Goal: Transaction & Acquisition: Book appointment/travel/reservation

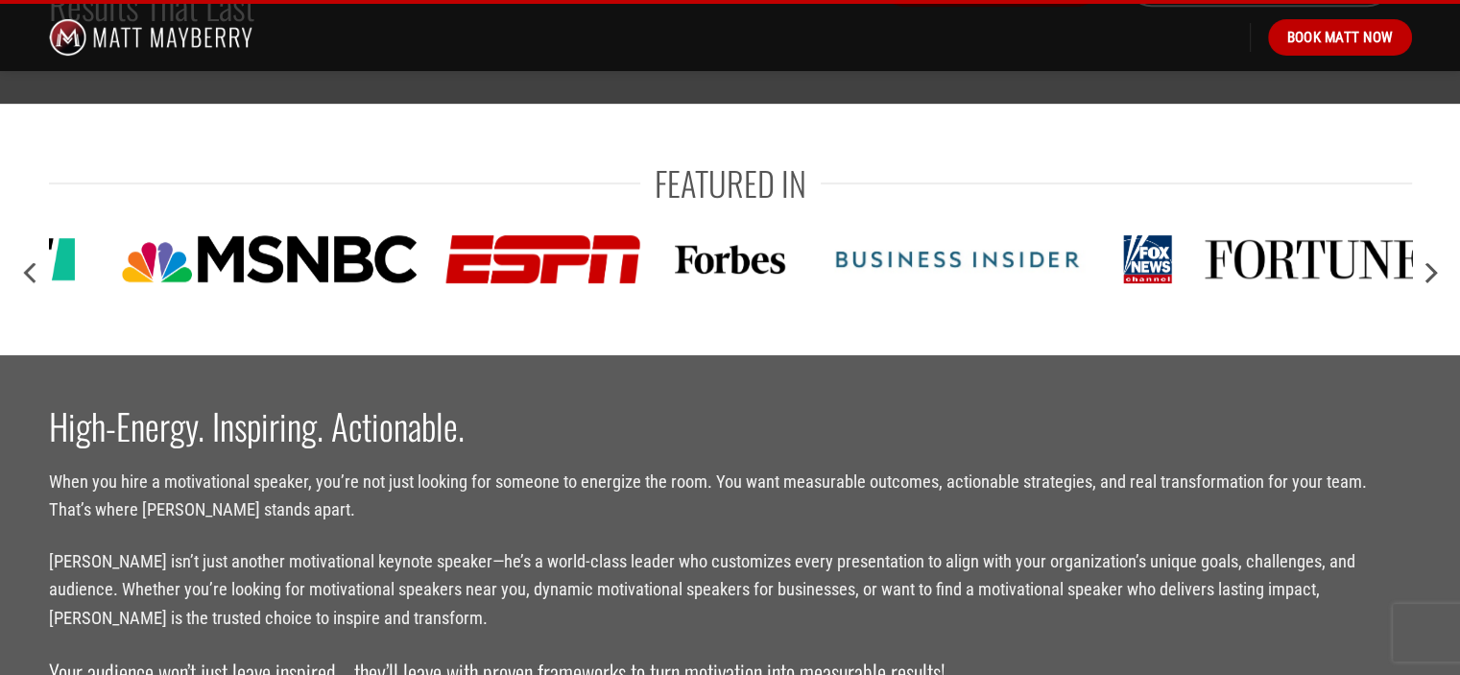
scroll to position [1034, 0]
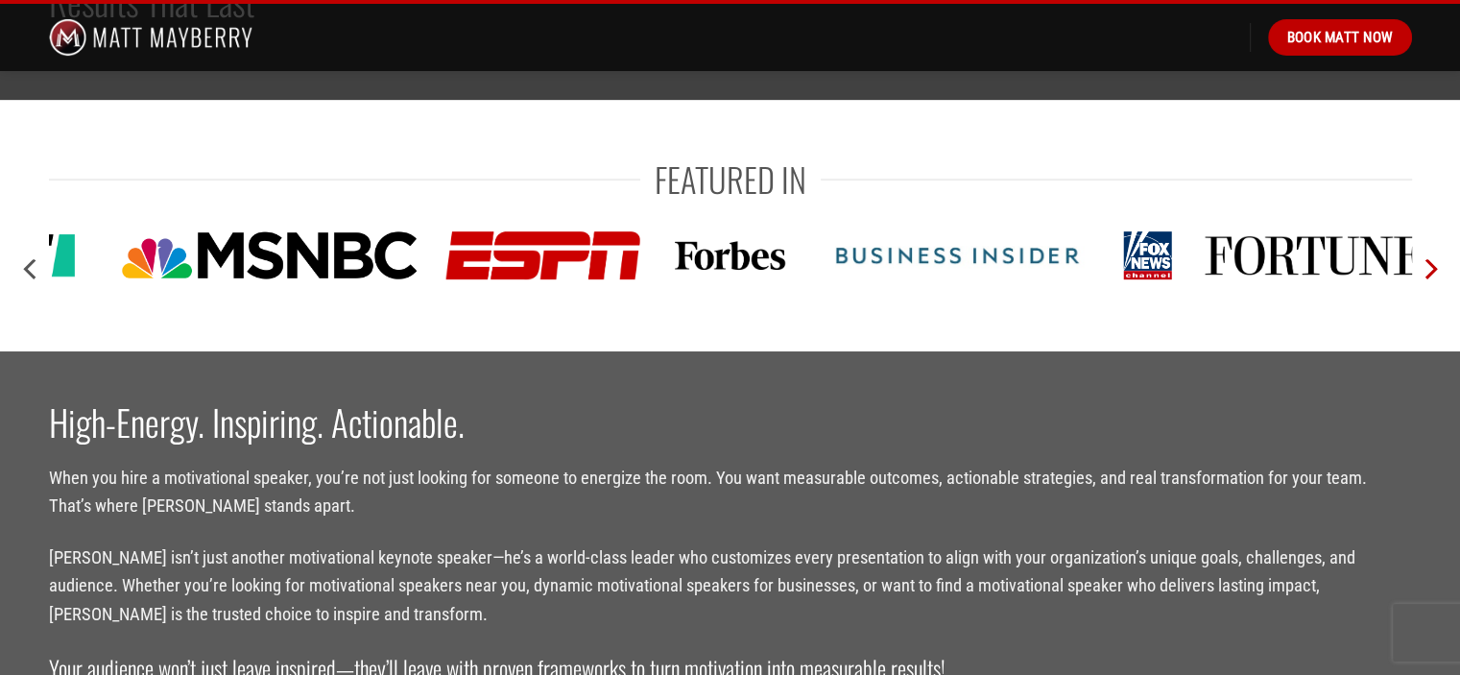
click at [1429, 272] on icon "Next" at bounding box center [1429, 269] width 35 height 35
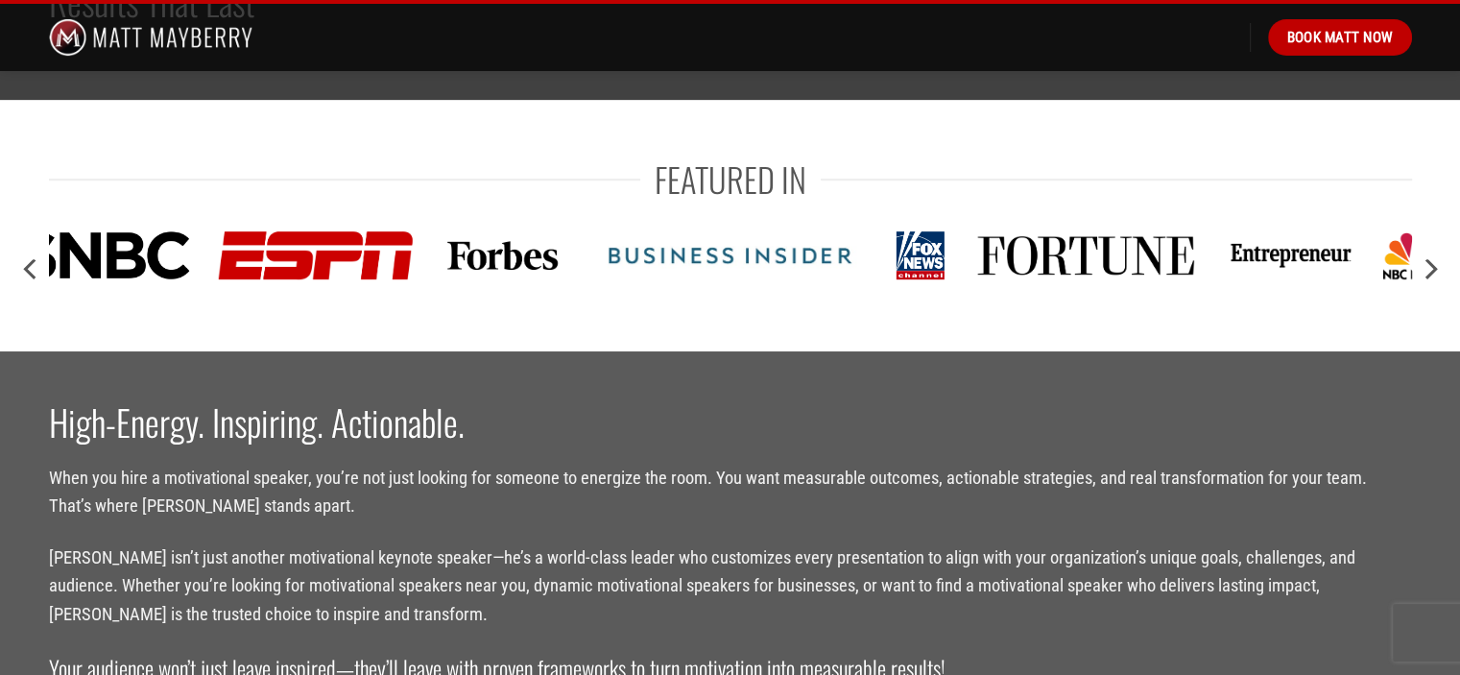
click at [1275, 263] on img at bounding box center [1291, 255] width 127 height 48
click at [1019, 253] on img at bounding box center [1086, 255] width 227 height 48
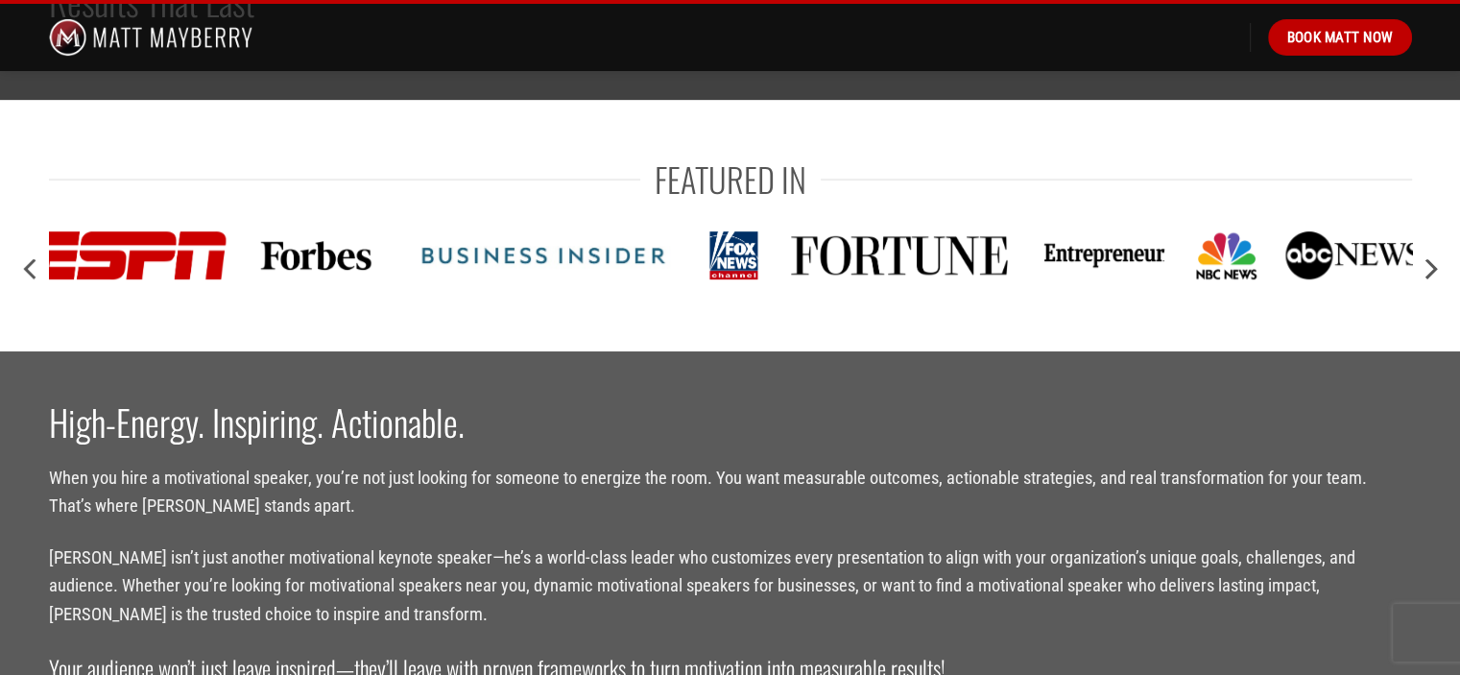
click at [1140, 263] on div at bounding box center [730, 255] width 1363 height 77
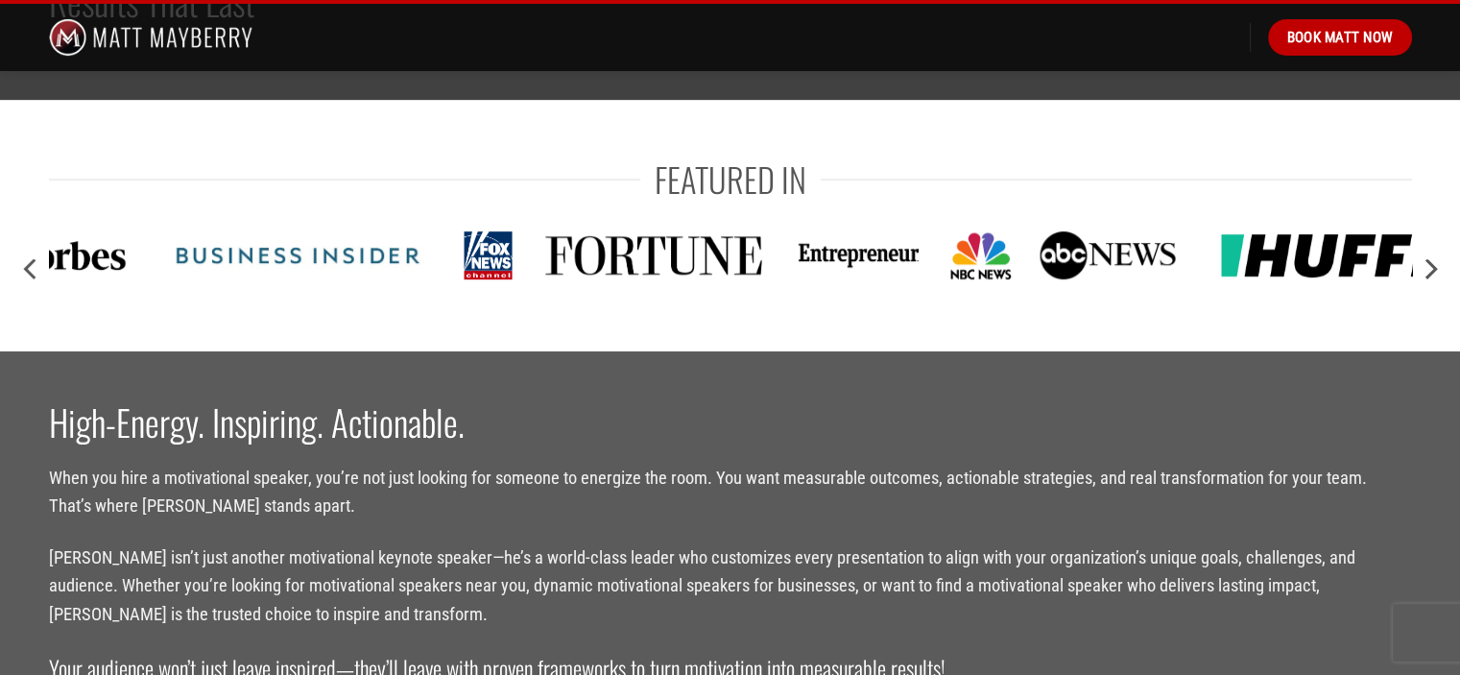
click at [966, 248] on div at bounding box center [730, 255] width 1363 height 77
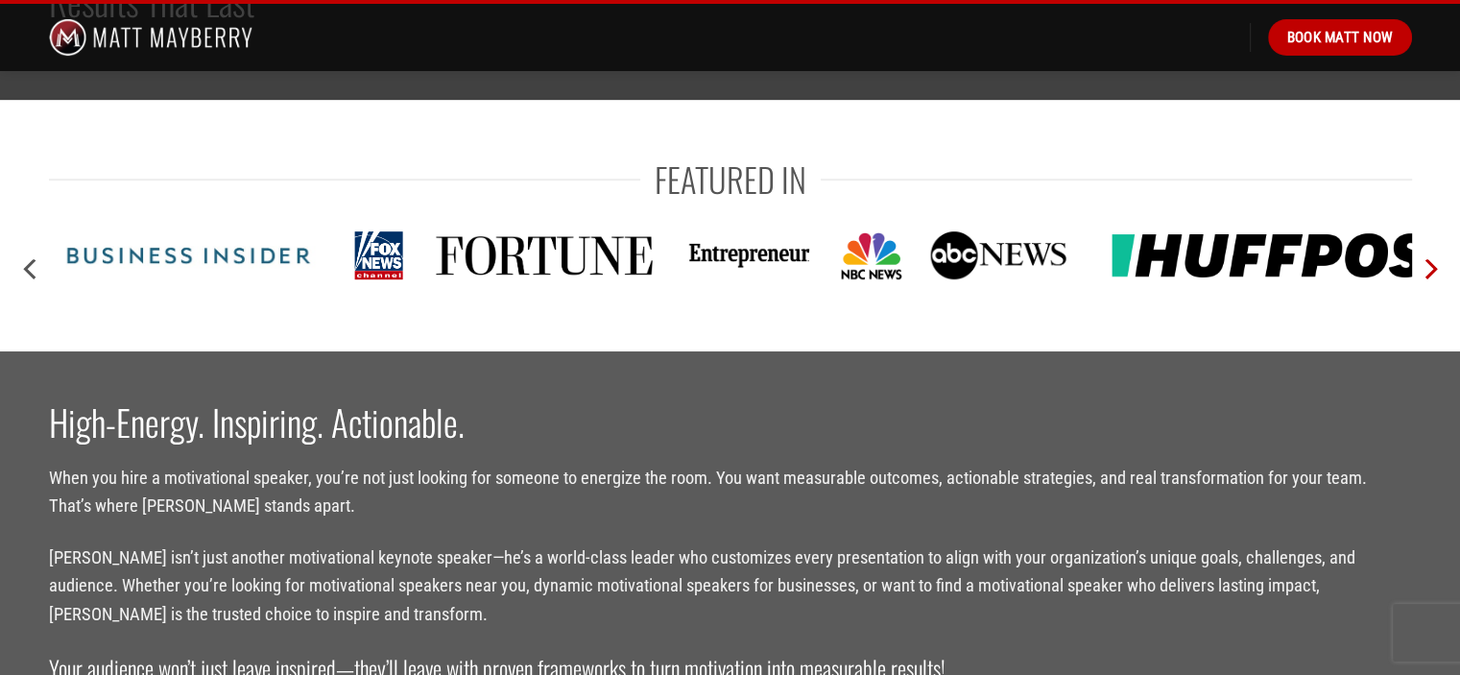
click at [1431, 271] on icon "Next" at bounding box center [1431, 269] width 12 height 21
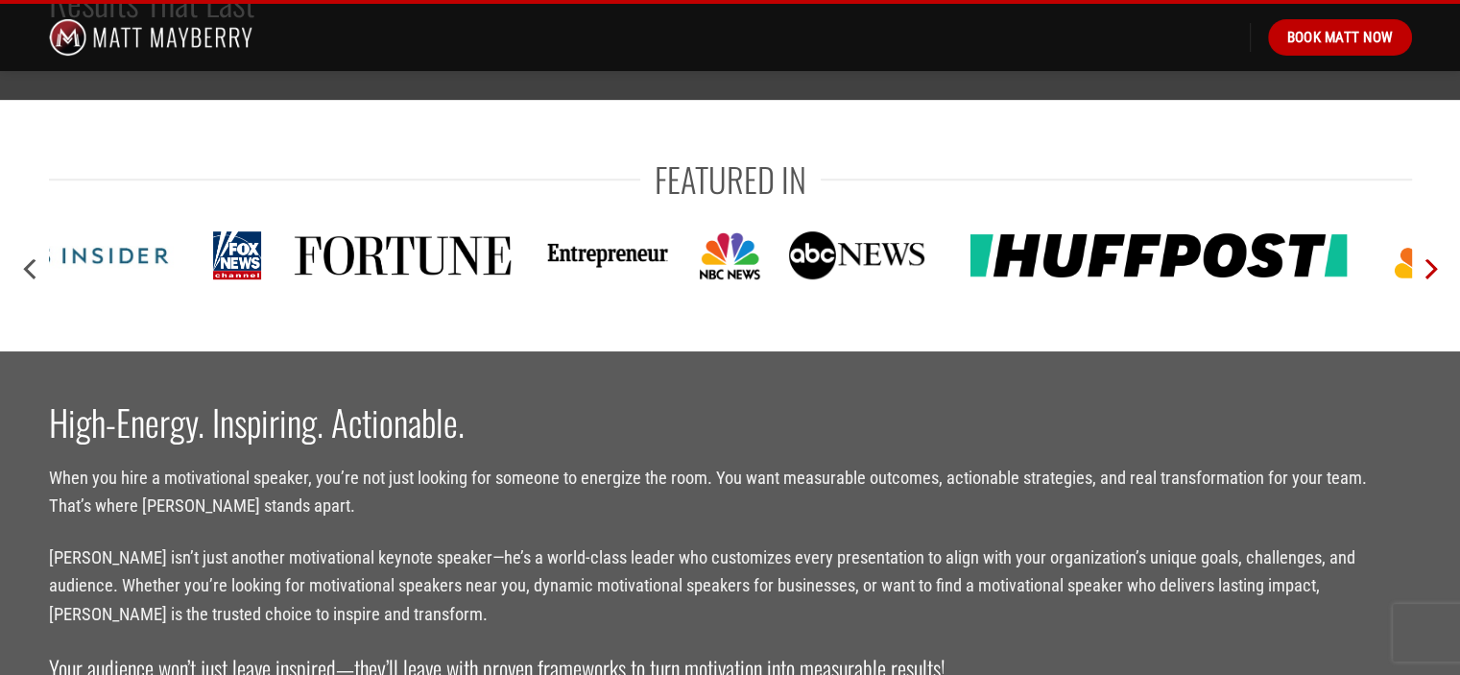
click at [1431, 271] on icon "Next" at bounding box center [1431, 269] width 12 height 21
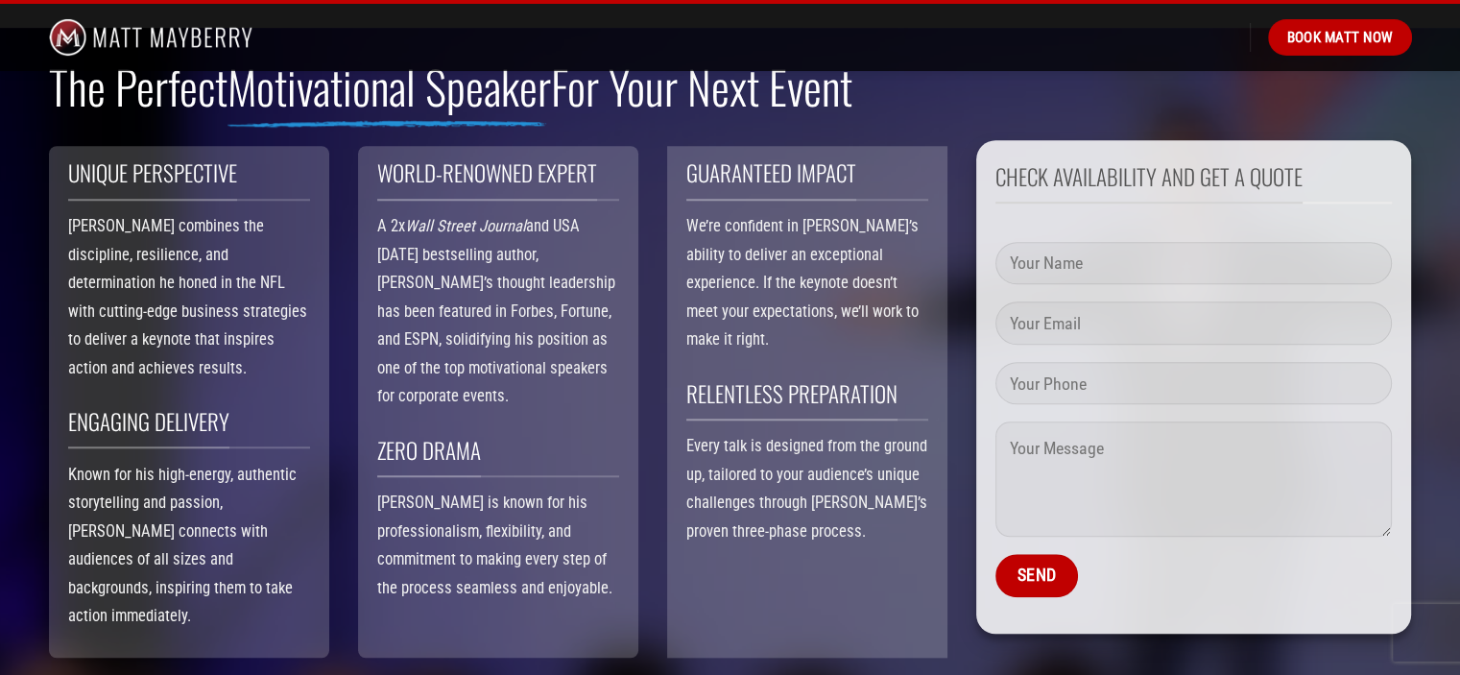
scroll to position [650, 0]
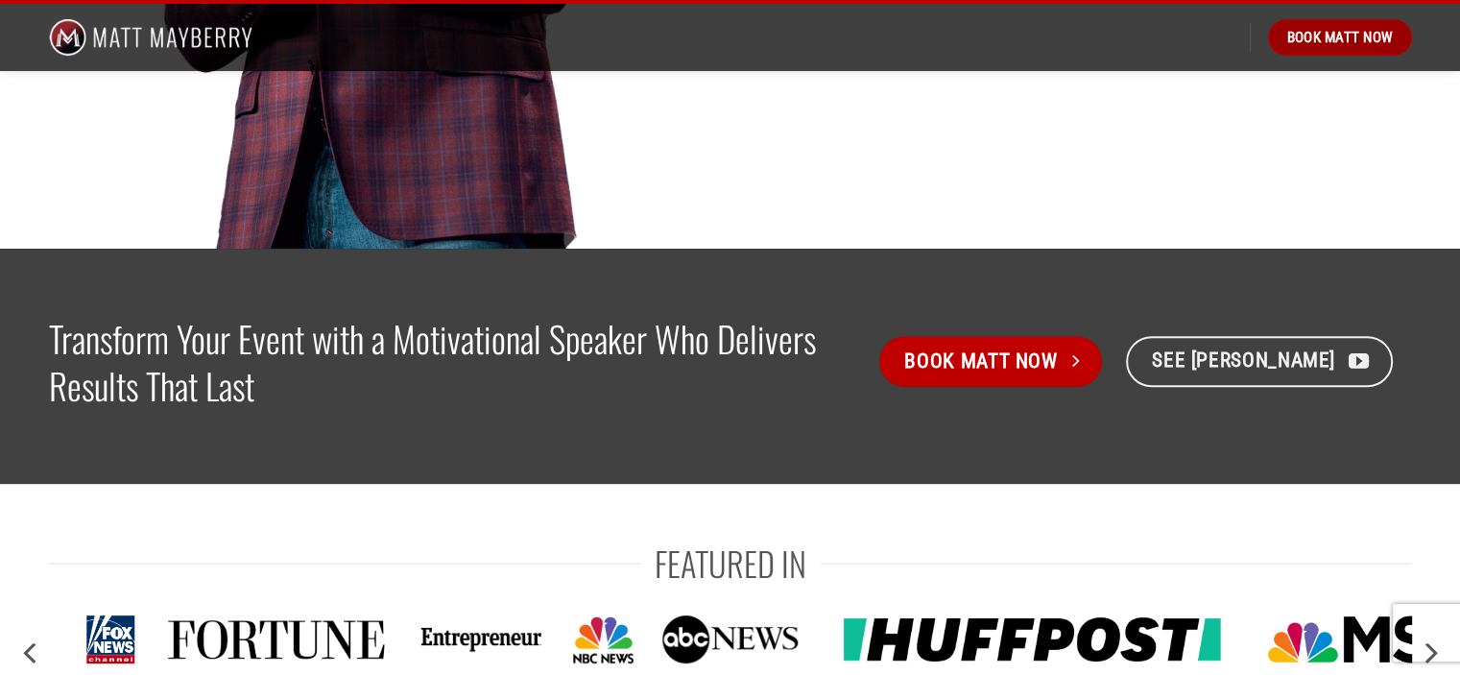
click at [1310, 39] on span "Book Matt Now" at bounding box center [1339, 37] width 107 height 23
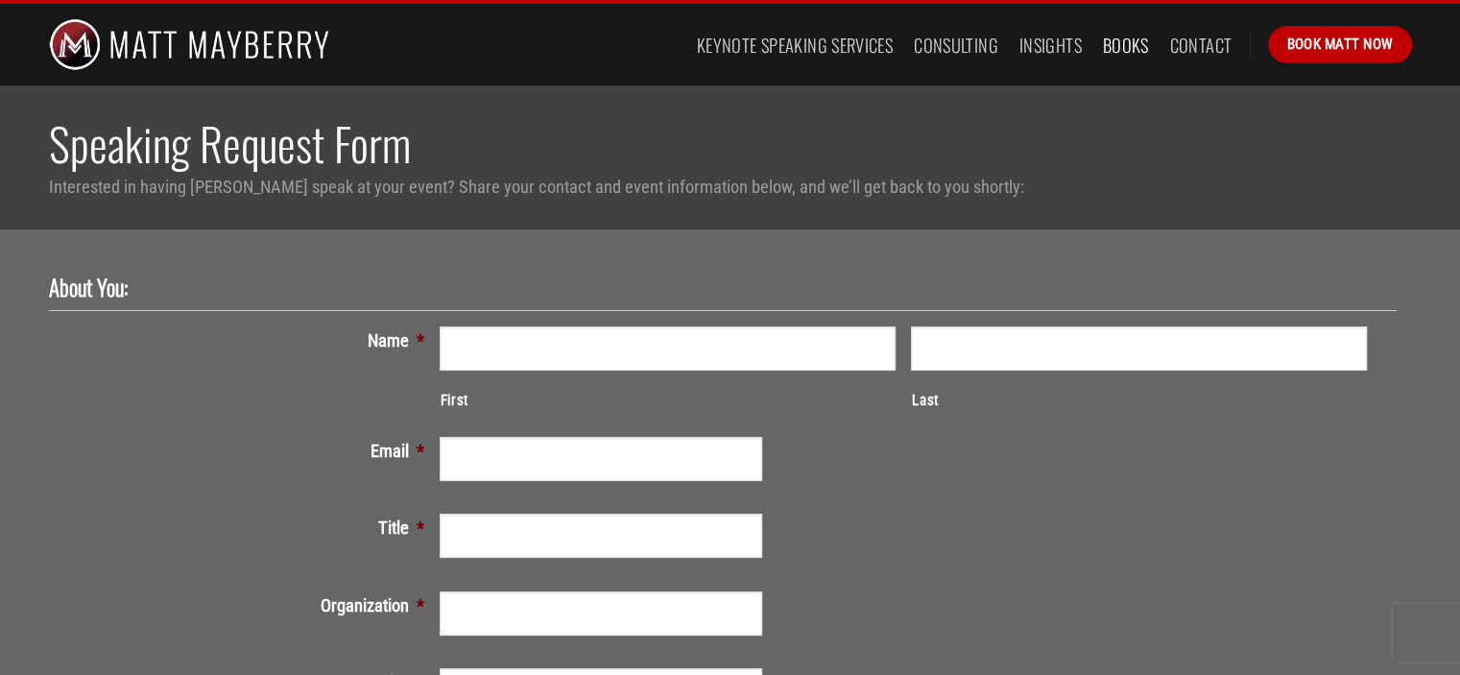
click at [1121, 45] on link "Books" at bounding box center [1126, 45] width 46 height 35
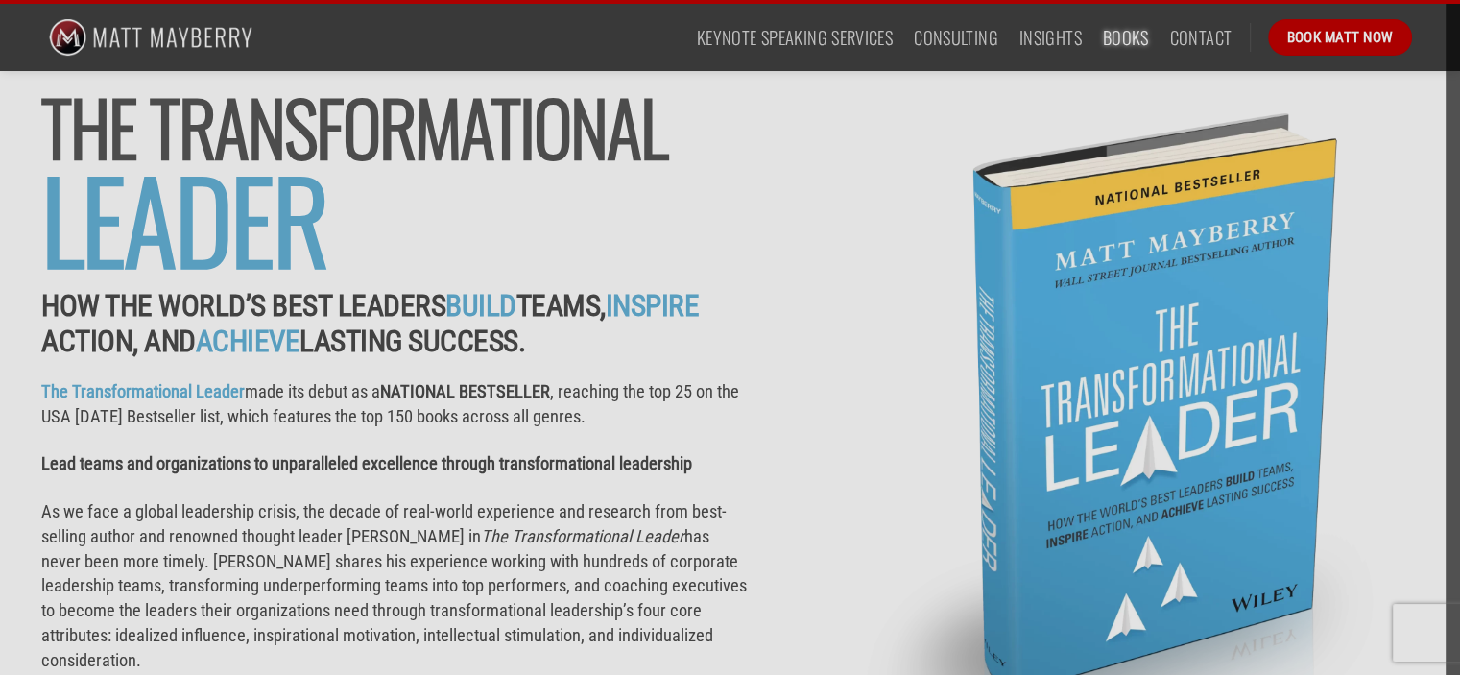
scroll to position [253, 0]
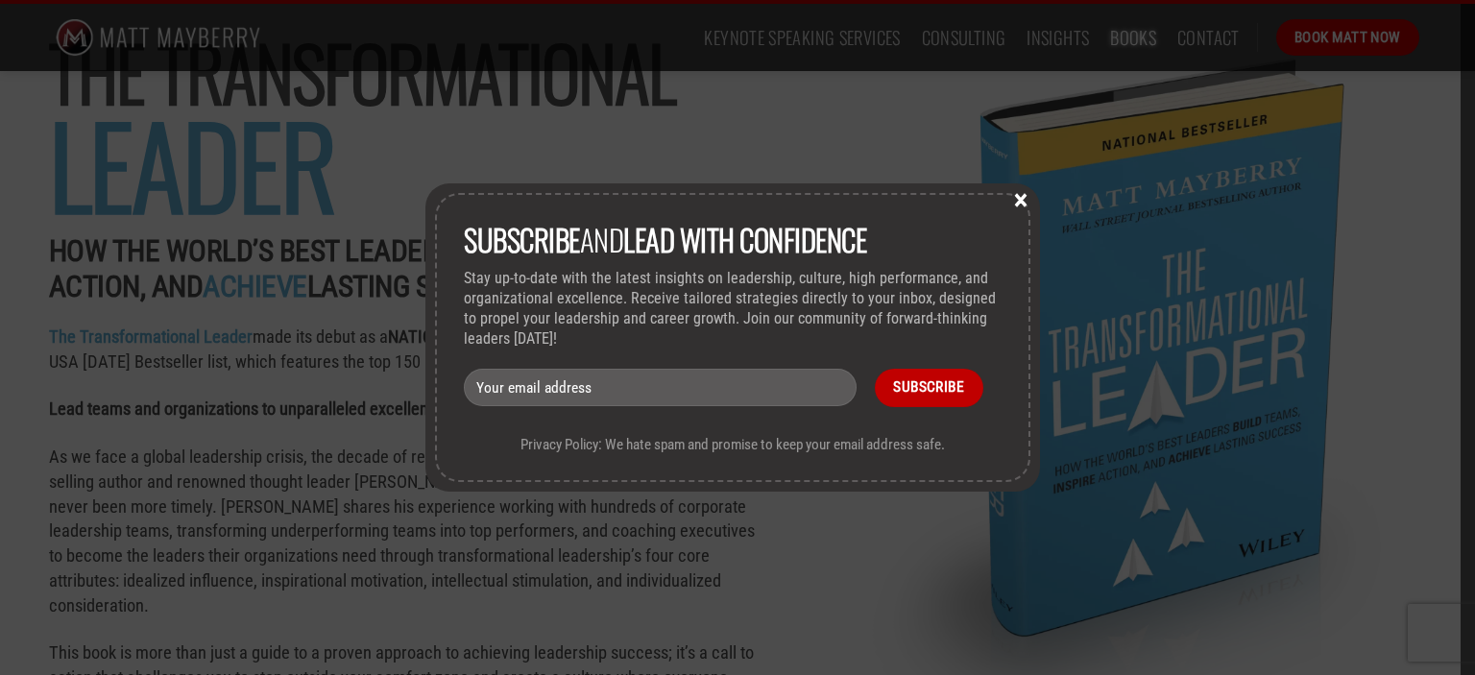
drag, startPoint x: 1466, startPoint y: 49, endPoint x: 1474, endPoint y: 147, distance: 98.2
click at [1023, 200] on button "×" at bounding box center [1020, 198] width 29 height 17
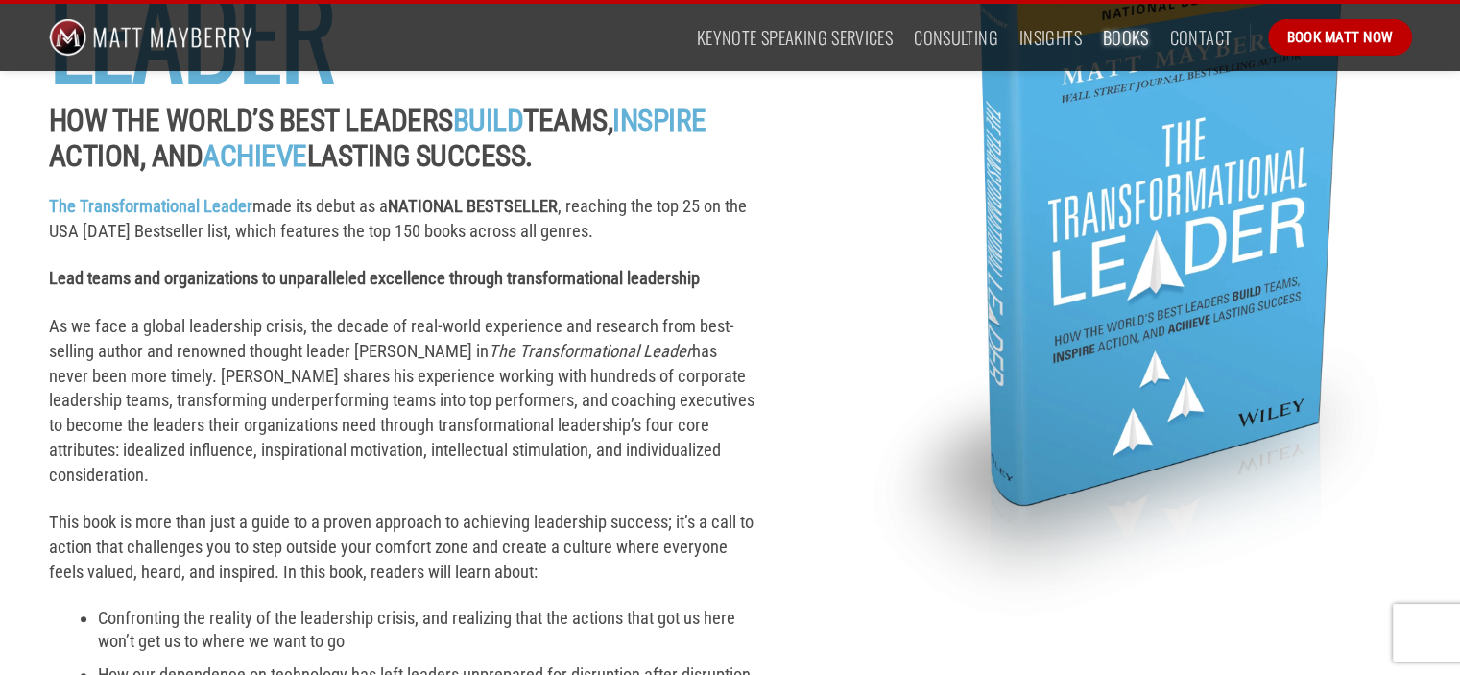
scroll to position [1152, 0]
